Goal: Download file/media

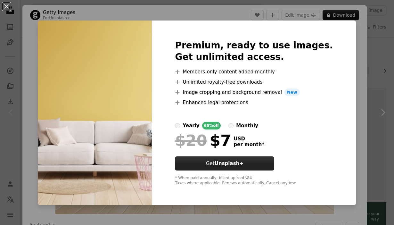
click at [251, 168] on button "Get Unsplash+" at bounding box center [224, 164] width 99 height 14
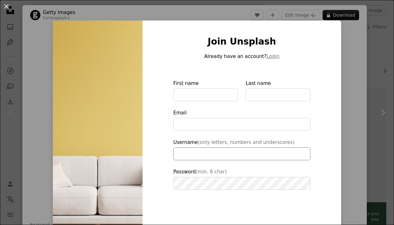
scroll to position [32, 0]
click at [355, 52] on div "An X shape Join Unsplash Already have an account? Login First name Last name Em…" at bounding box center [197, 112] width 394 height 225
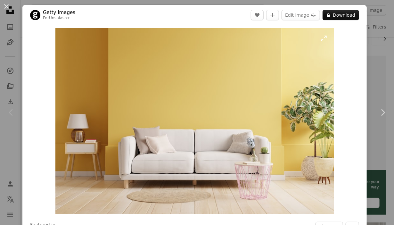
scroll to position [13, 0]
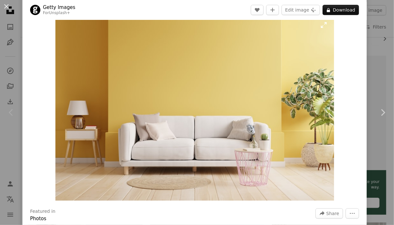
click at [155, 137] on img "Zoom in on this image" at bounding box center [194, 108] width 279 height 186
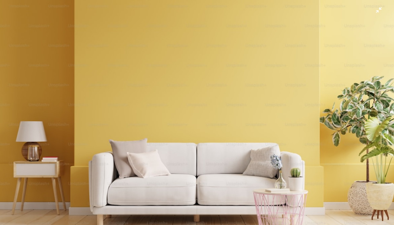
click at [243, 79] on img "Zoom out on this image" at bounding box center [197, 131] width 395 height 263
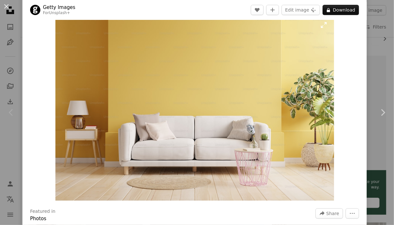
click at [327, 48] on img "Zoom in on this image" at bounding box center [194, 108] width 279 height 186
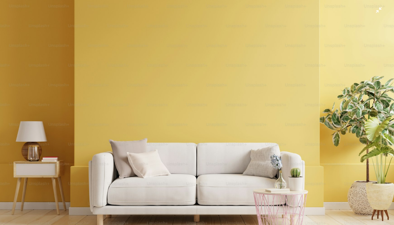
click at [165, 135] on img "Zoom out on this image" at bounding box center [197, 131] width 395 height 263
